Goal: Find specific page/section: Find specific page/section

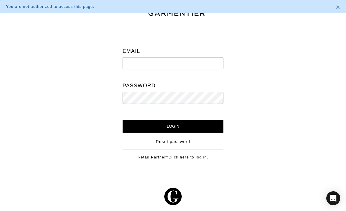
scroll to position [19, 0]
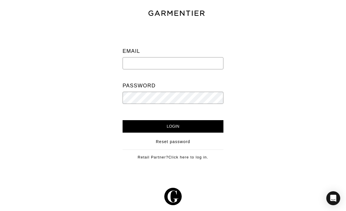
type input "[PERSON_NAME][EMAIL_ADDRESS][DOMAIN_NAME]"
click at [173, 126] on input "Login" at bounding box center [172, 126] width 101 height 12
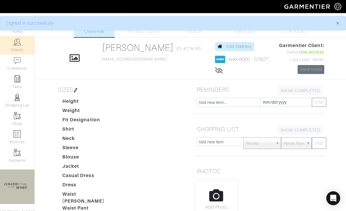
click at [19, 41] on img at bounding box center [17, 41] width 7 height 7
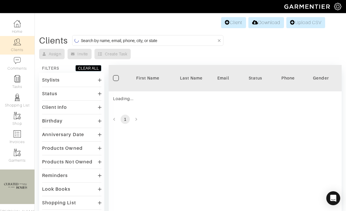
click at [150, 39] on input at bounding box center [149, 40] width 136 height 7
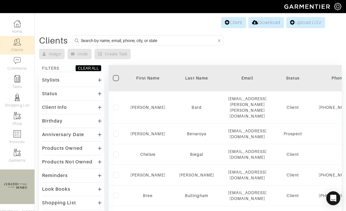
click at [189, 36] on form at bounding box center [147, 40] width 151 height 11
click at [152, 37] on input at bounding box center [149, 40] width 136 height 7
click at [159, 39] on input at bounding box center [149, 40] width 136 height 7
type input "David Kornmeier"
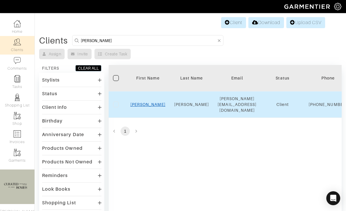
click at [151, 104] on link "David" at bounding box center [147, 104] width 35 height 5
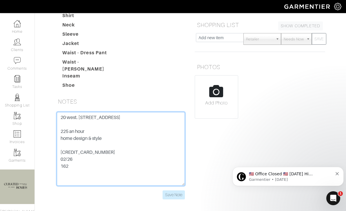
click at [64, 151] on textarea "20 west. 64th street 9O 10023 225 an hour home design & style 5424 1812 3042 35…" at bounding box center [121, 149] width 128 height 74
click at [63, 152] on textarea "20 west. 64th street 9O 10023 225 an hour home design & style 5424 1812 3042 35…" at bounding box center [121, 149] width 128 height 74
click at [68, 154] on textarea "20 west. 64th street 9O 10023 225 an hour home design & style 5424 1812 3042 35…" at bounding box center [121, 149] width 128 height 74
click at [67, 154] on textarea "20 west. 64th street 9O 10023 225 an hour home design & style 5424 1812 3042 35…" at bounding box center [121, 149] width 128 height 74
click at [98, 158] on textarea "20 west. 64th street 9O 10023 225 an hour home design & style 5424 1812 3042 35…" at bounding box center [121, 149] width 128 height 74
